Goal: Task Accomplishment & Management: Use online tool/utility

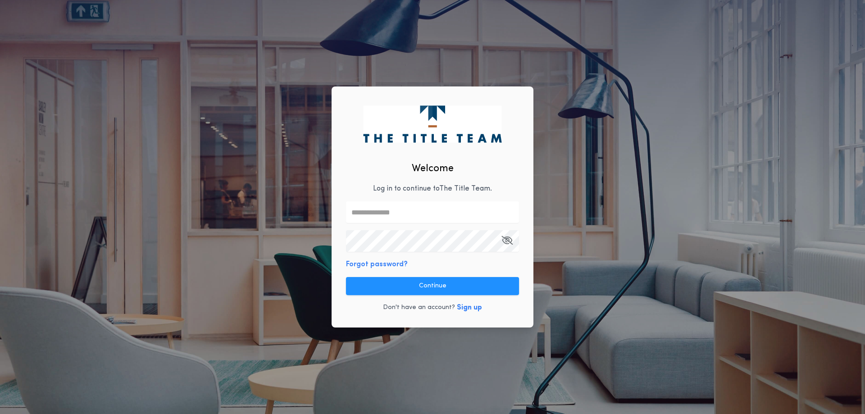
click at [403, 213] on input "text" at bounding box center [432, 212] width 173 height 22
type input "**********"
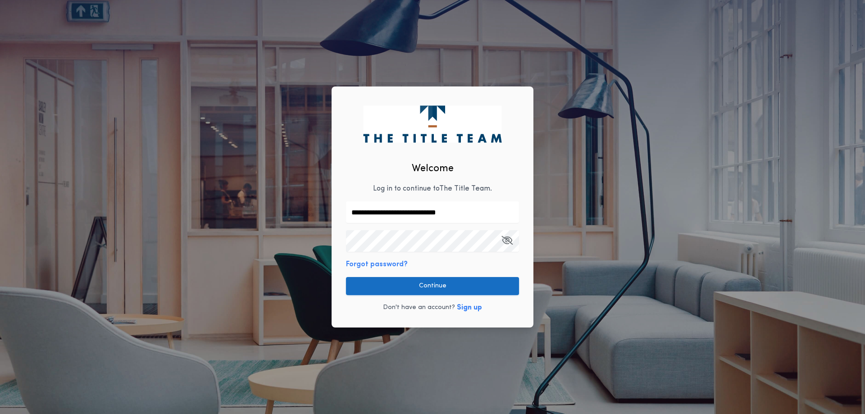
click at [469, 290] on button "Continue" at bounding box center [432, 286] width 173 height 18
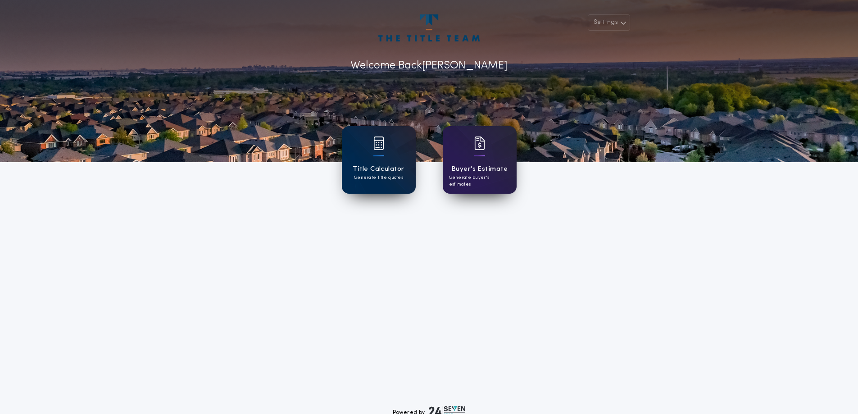
click at [386, 181] on div "Title Calculator Generate title quotes" at bounding box center [379, 160] width 74 height 68
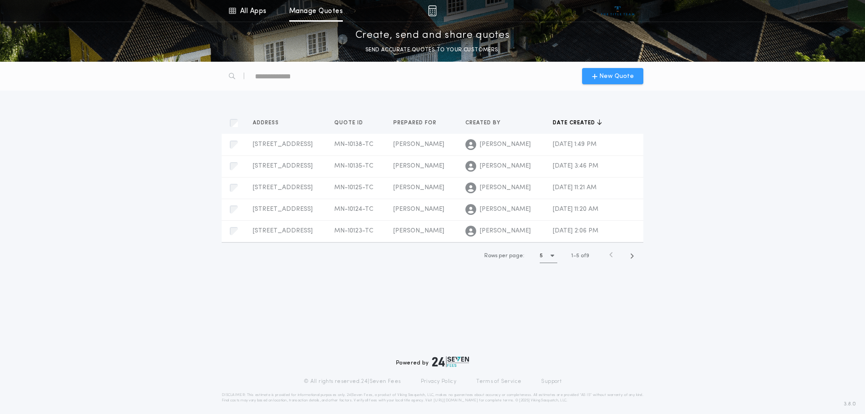
click at [622, 80] on span "New Quote" at bounding box center [616, 76] width 35 height 9
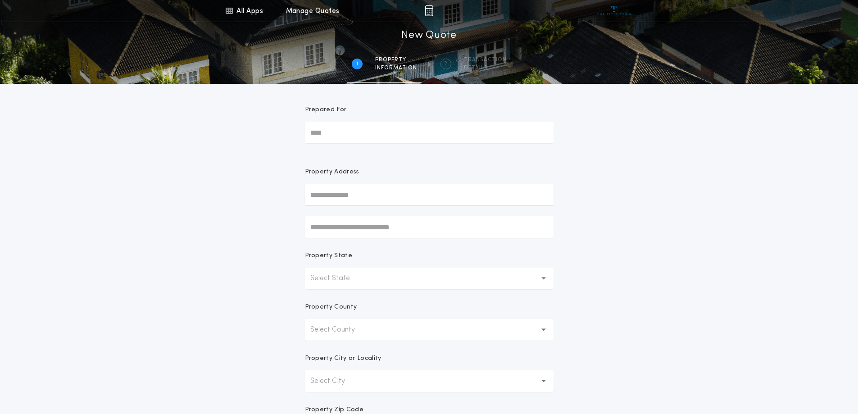
click at [342, 127] on input "Prepared For" at bounding box center [429, 133] width 249 height 22
type input "**********"
click at [346, 203] on input "text" at bounding box center [429, 195] width 249 height 22
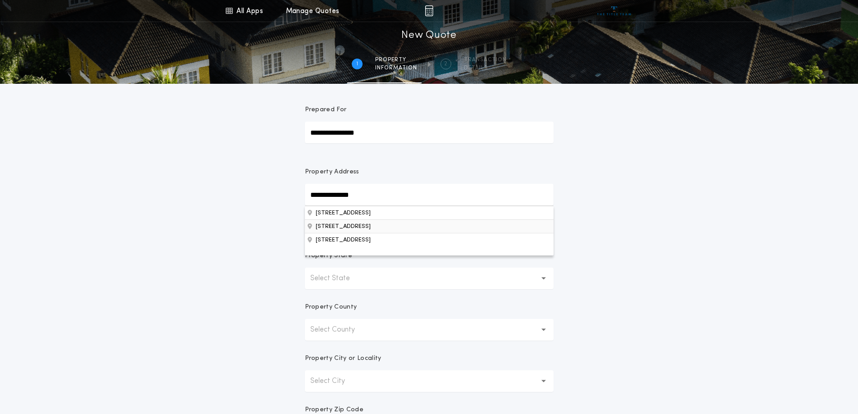
type input "**********"
click at [377, 227] on button "[STREET_ADDRESS]" at bounding box center [429, 226] width 249 height 14
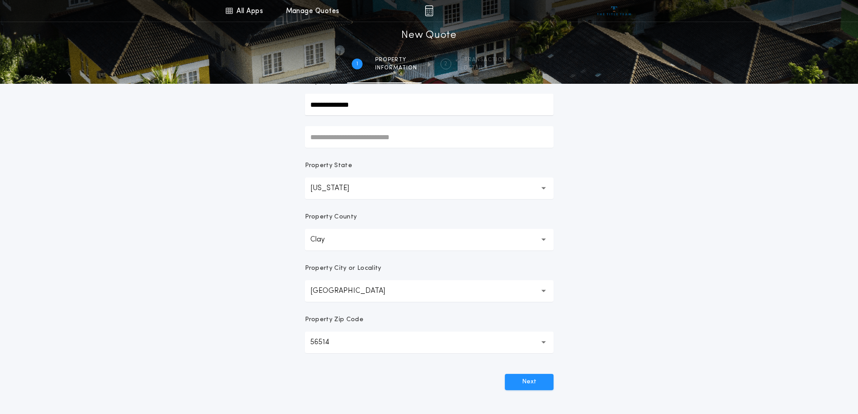
scroll to position [173, 0]
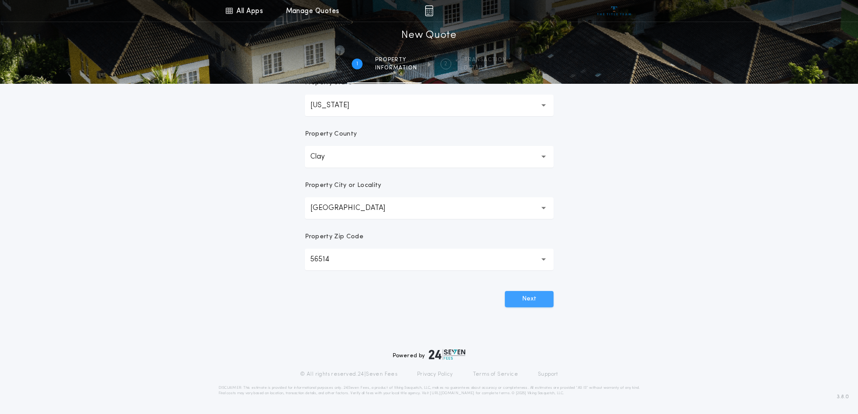
click at [520, 301] on button "Next" at bounding box center [529, 299] width 49 height 16
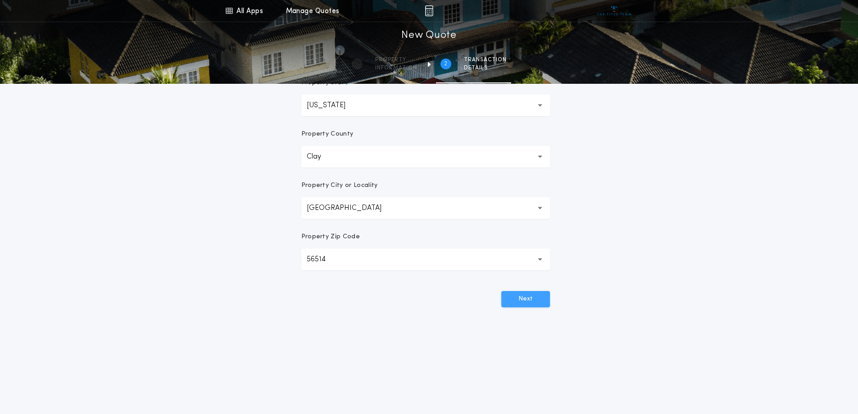
scroll to position [0, 0]
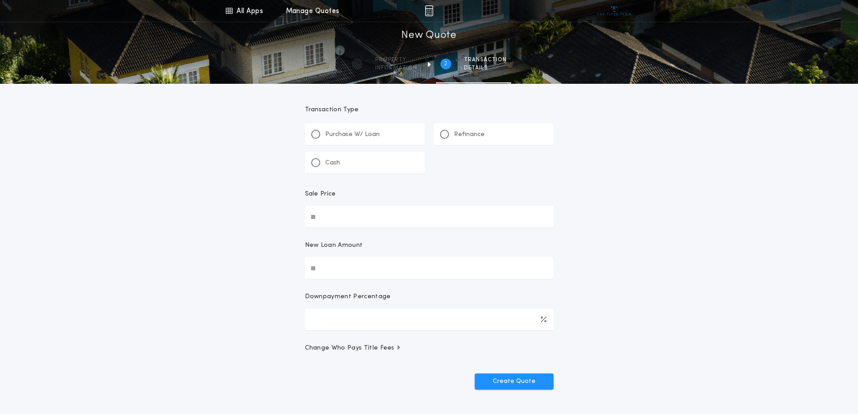
click at [434, 136] on div "Refinance" at bounding box center [494, 134] width 120 height 22
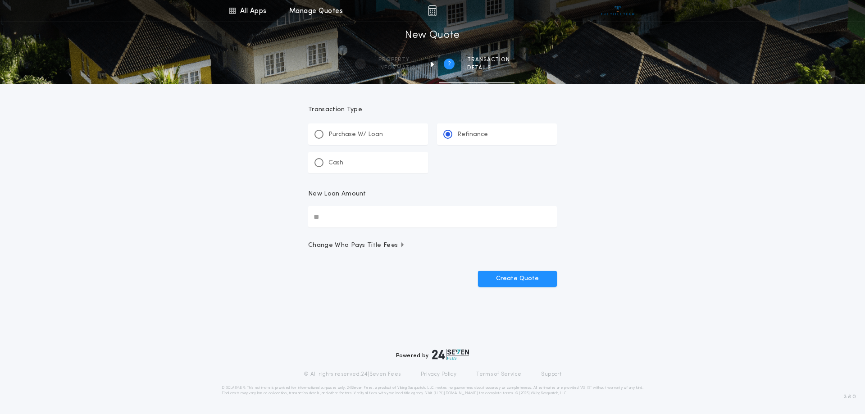
click at [442, 133] on div "Refinance" at bounding box center [497, 134] width 120 height 22
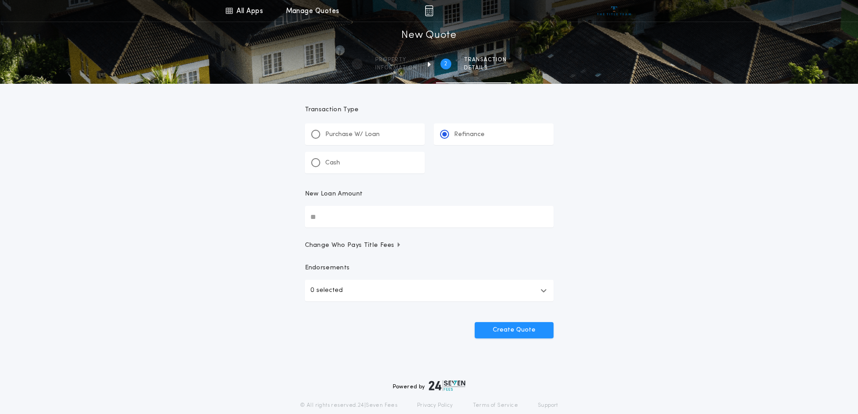
click at [329, 223] on input "New Loan Amount" at bounding box center [429, 217] width 249 height 22
type input "**********"
click at [348, 222] on input "**********" at bounding box center [429, 217] width 249 height 22
type input "********"
click at [513, 328] on button "Create Quote" at bounding box center [514, 330] width 79 height 16
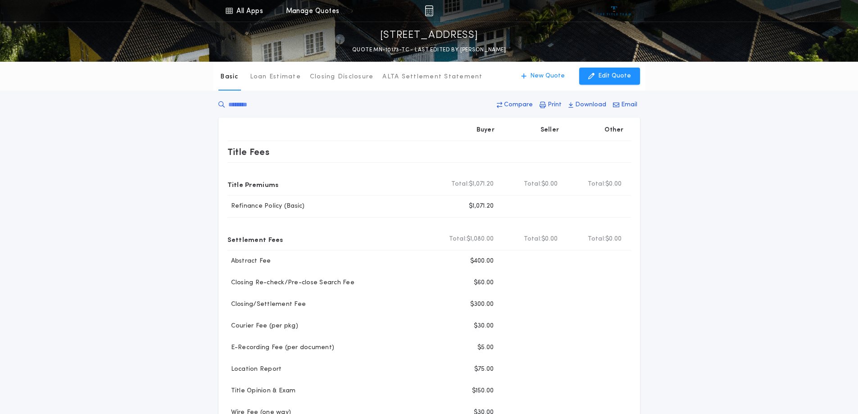
click at [699, 247] on div "Basic Loan Estimate Closing Disclosure ALTA Settlement Statement Basic New Quot…" at bounding box center [429, 352] width 858 height 581
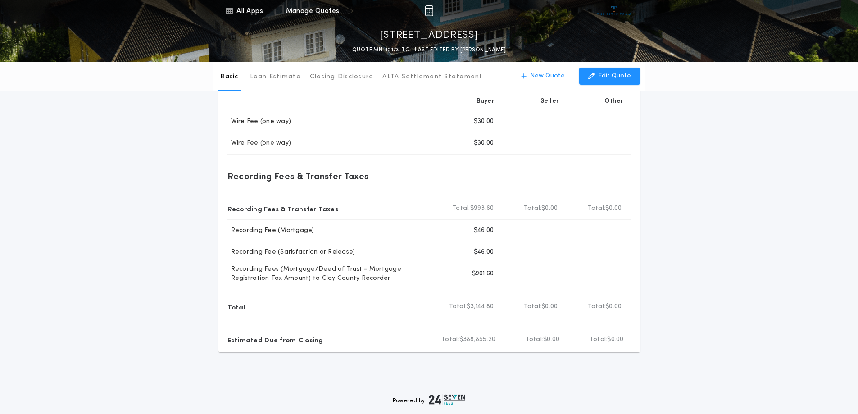
scroll to position [201, 0]
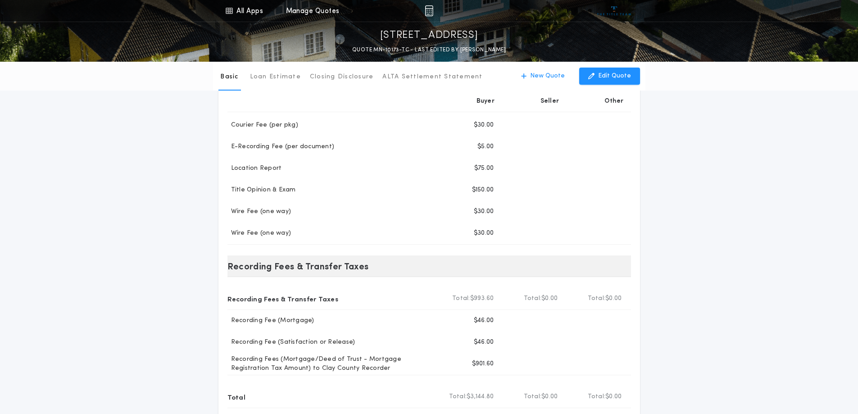
click at [581, 276] on div "Recording Fees & Transfer Taxes" at bounding box center [429, 266] width 404 height 22
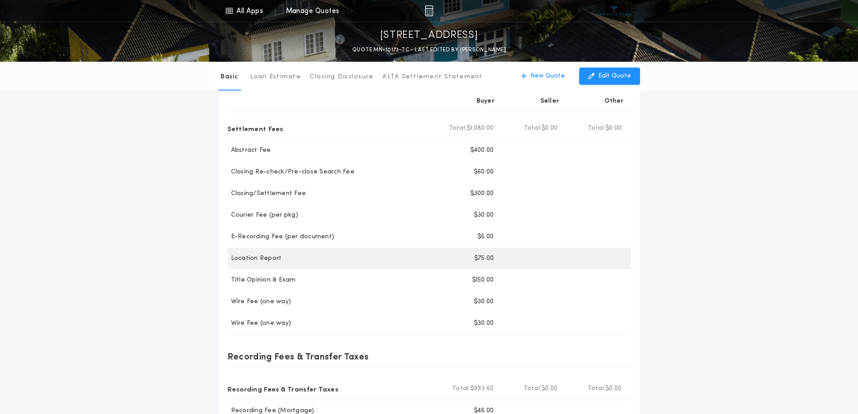
click at [594, 263] on div at bounding box center [597, 259] width 64 height 22
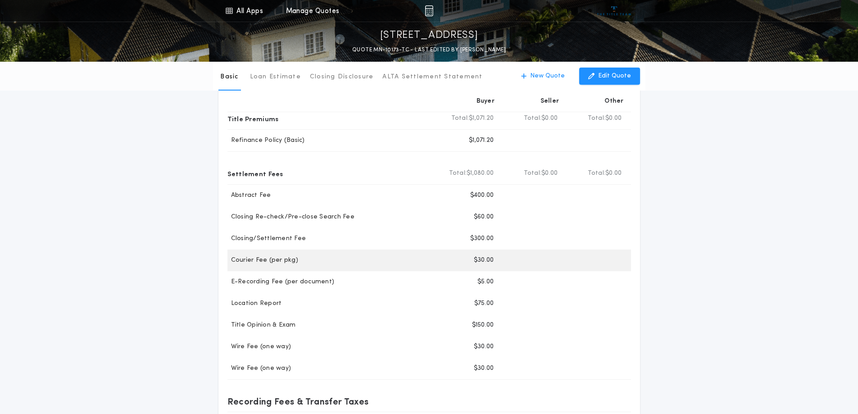
scroll to position [0, 0]
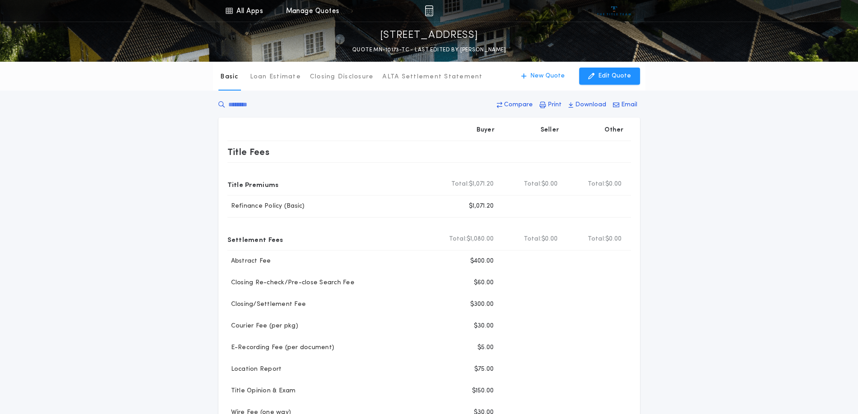
click at [645, 281] on div "Basic Loan Estimate Closing Disclosure ALTA Settlement Statement Basic New Quot…" at bounding box center [429, 352] width 858 height 581
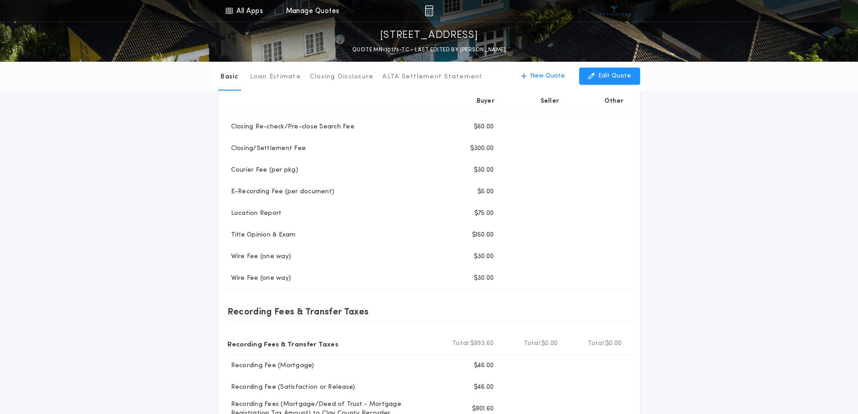
scroll to position [21, 0]
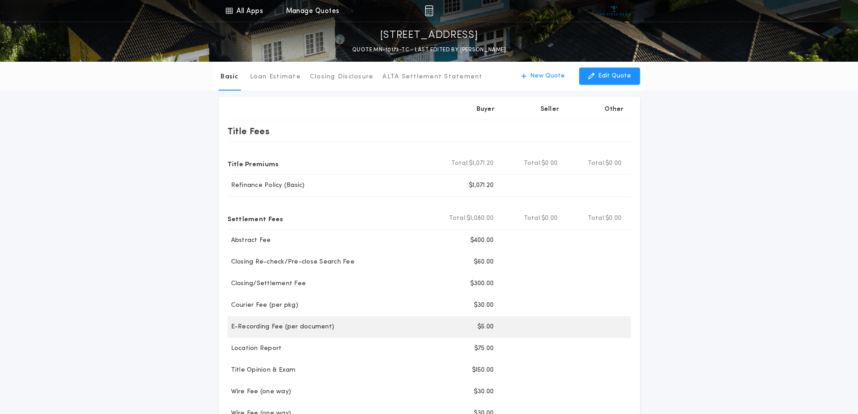
click at [577, 319] on div at bounding box center [597, 327] width 64 height 22
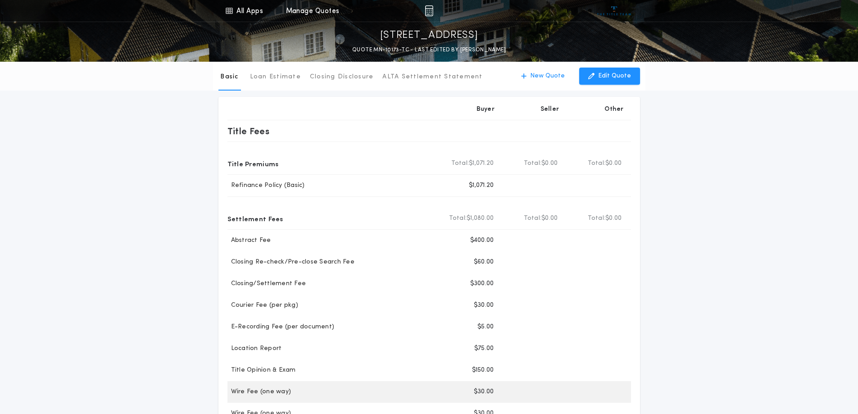
scroll to position [111, 0]
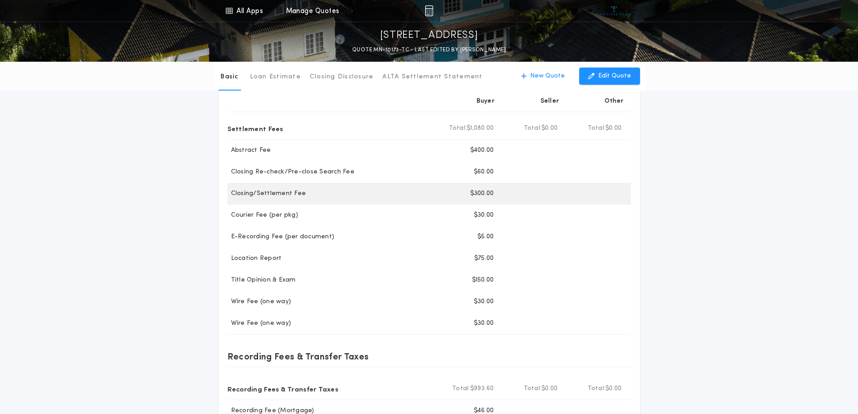
click at [586, 192] on div at bounding box center [597, 194] width 64 height 22
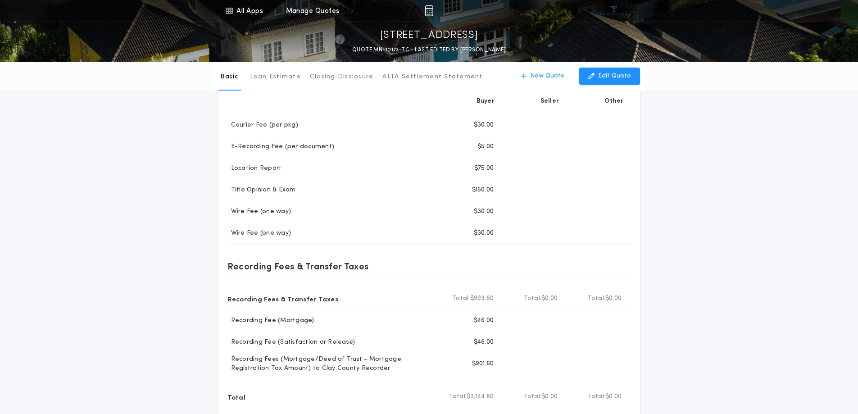
scroll to position [0, 0]
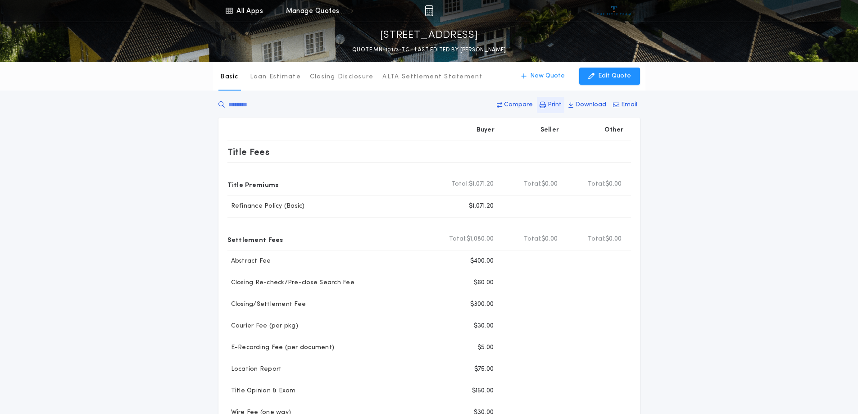
click at [550, 107] on p "Print" at bounding box center [555, 104] width 14 height 9
